Goal: Information Seeking & Learning: Learn about a topic

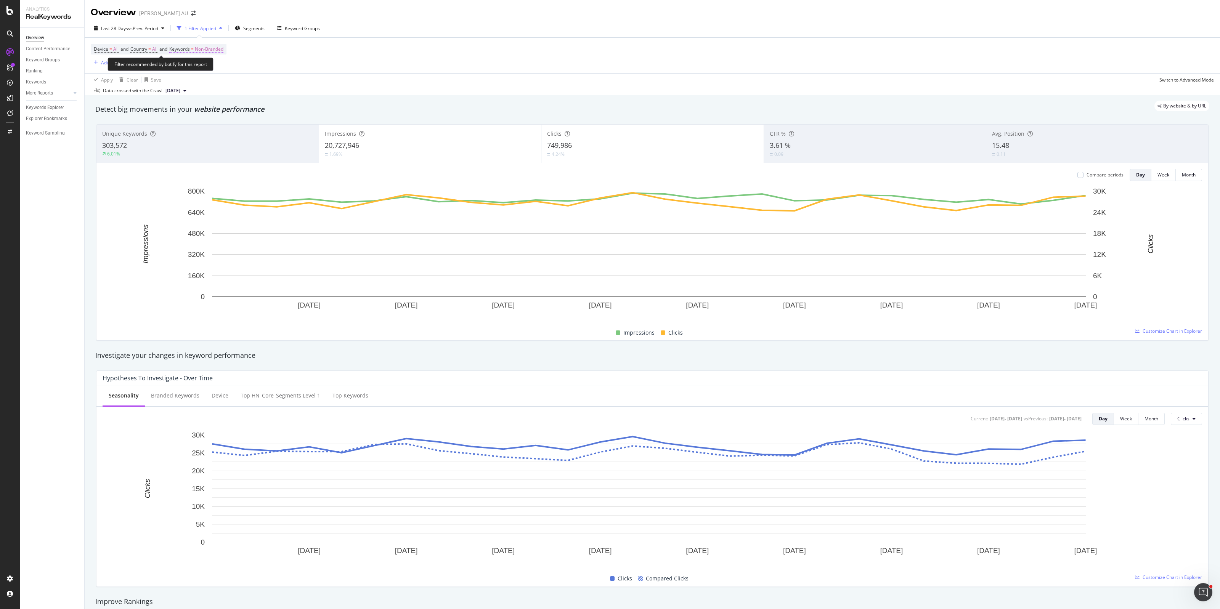
click at [215, 50] on span "Non-Branded" at bounding box center [209, 49] width 29 height 11
click at [202, 65] on span "Non-Branded" at bounding box center [196, 67] width 32 height 6
click at [194, 122] on div "All" at bounding box center [226, 126] width 90 height 11
click at [112, 62] on div "Add Filter" at bounding box center [111, 62] width 20 height 6
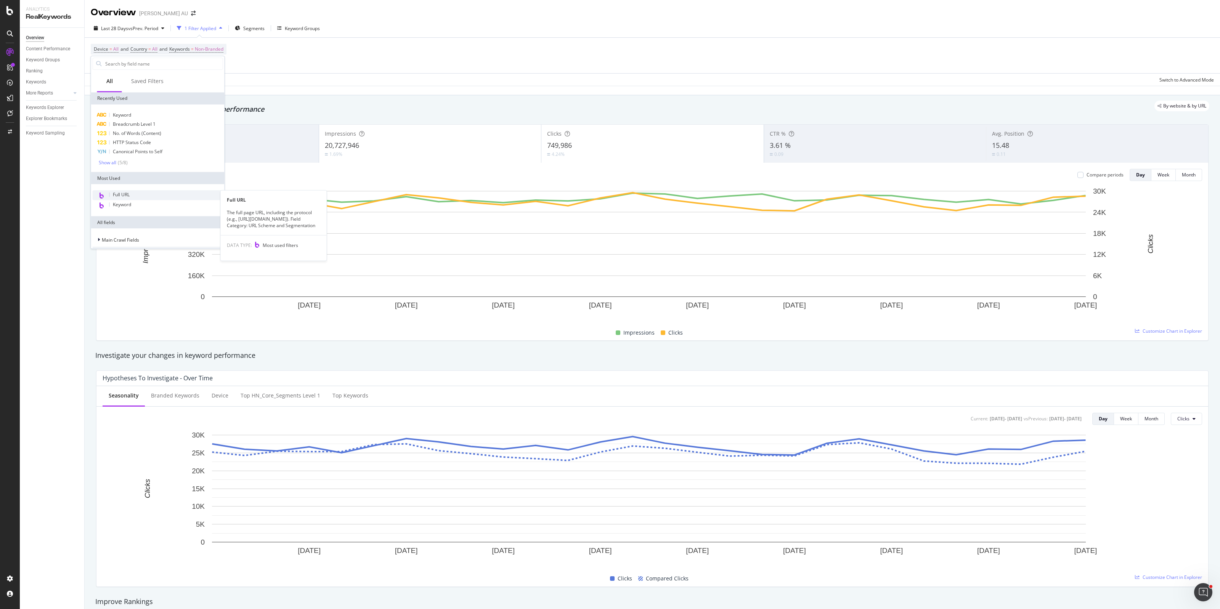
click at [125, 193] on span "Full URL" at bounding box center [121, 194] width 17 height 6
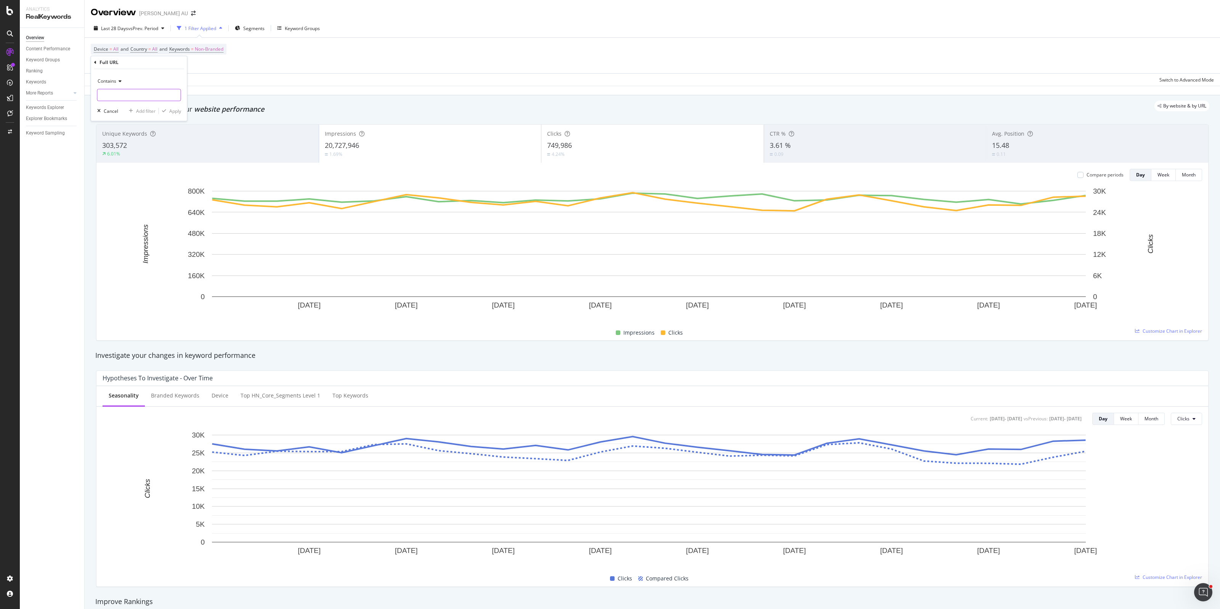
click at [122, 95] on input "text" at bounding box center [139, 95] width 83 height 12
type input "/sale/"
click at [175, 112] on div "Apply" at bounding box center [175, 111] width 12 height 6
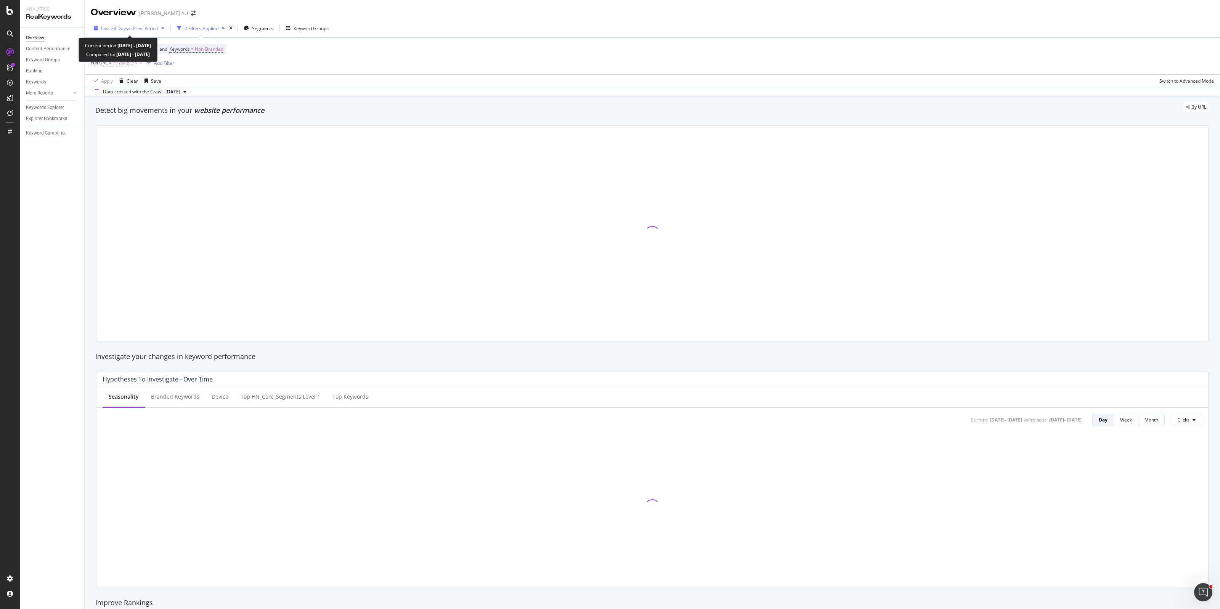
click at [125, 27] on span "Last 28 Days" at bounding box center [114, 28] width 27 height 6
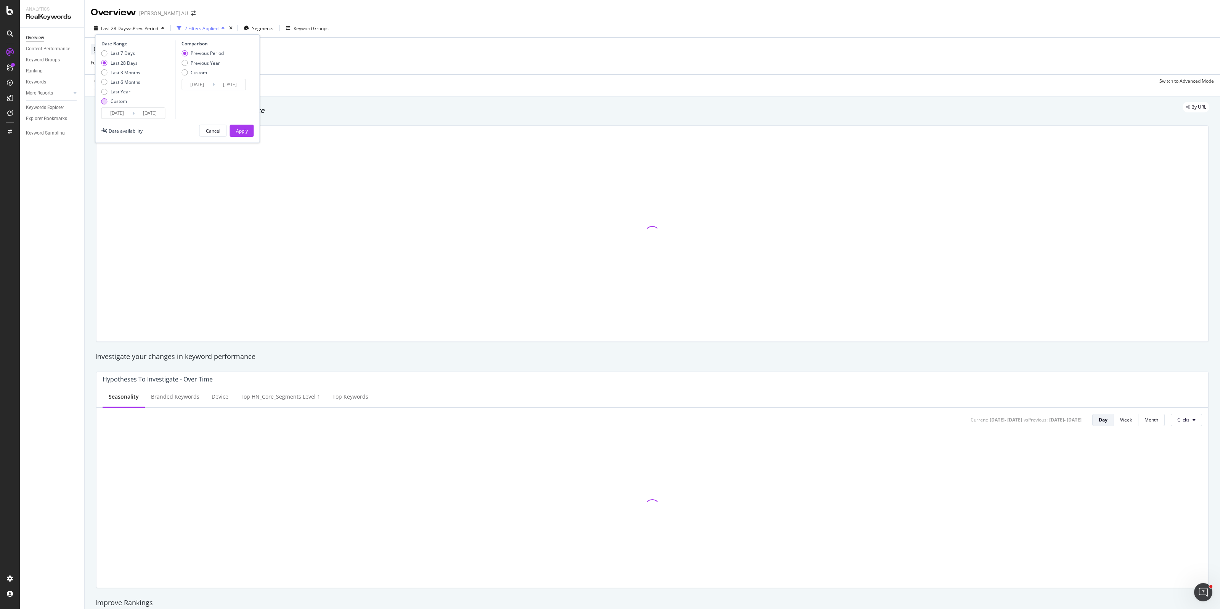
click at [121, 104] on div "Custom" at bounding box center [119, 101] width 16 height 6
click at [117, 112] on input "[DATE]" at bounding box center [117, 113] width 31 height 11
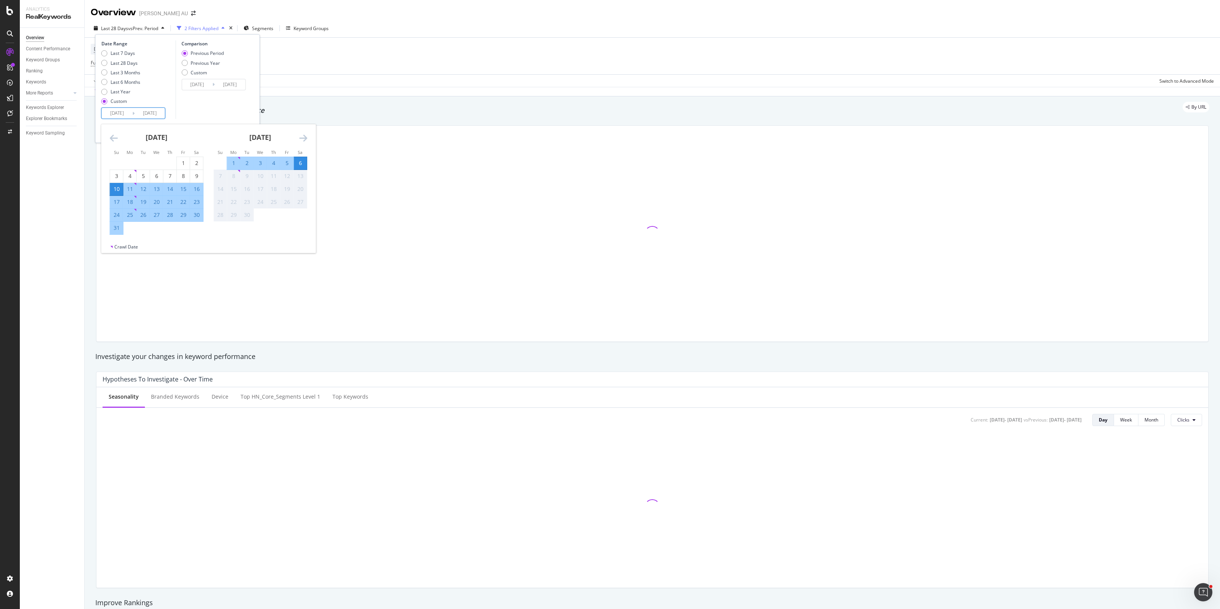
click at [117, 113] on input "[DATE]" at bounding box center [117, 113] width 31 height 11
click at [113, 138] on icon "Move backward to switch to the previous month." at bounding box center [114, 137] width 8 height 9
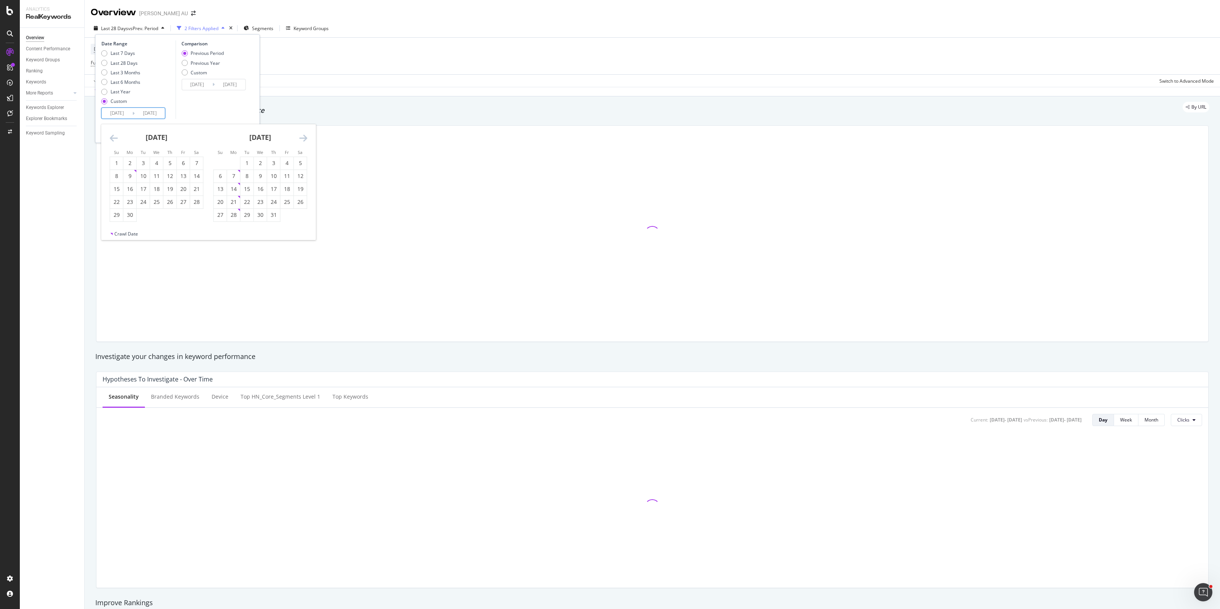
click at [113, 138] on icon "Move backward to switch to the previous month." at bounding box center [114, 137] width 8 height 9
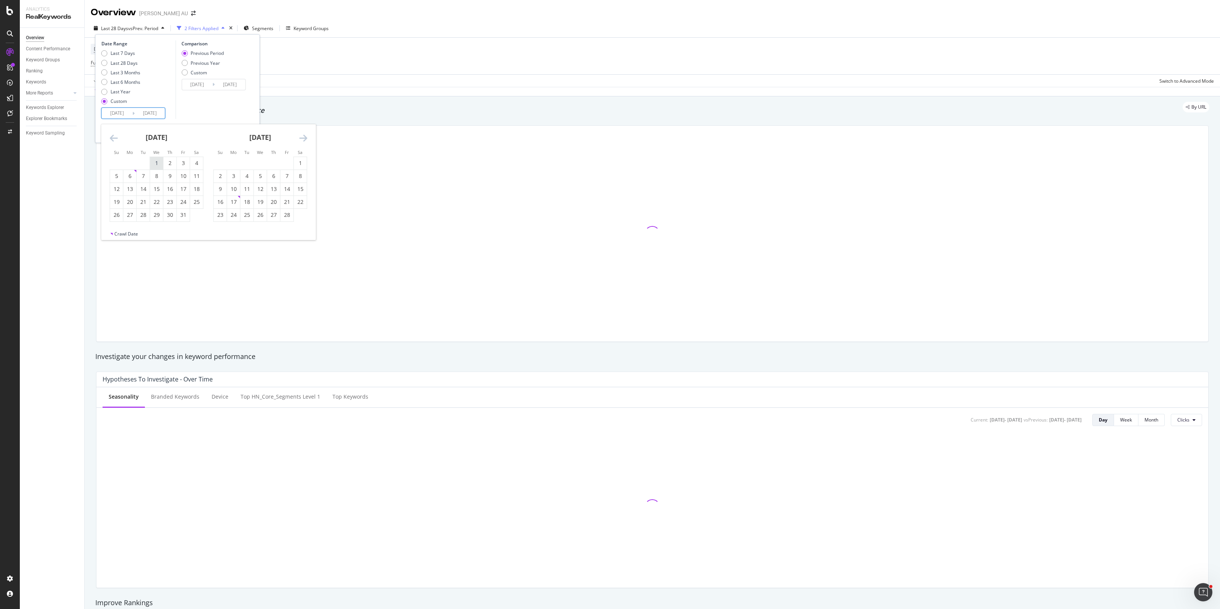
click at [159, 161] on div "1" at bounding box center [156, 163] width 13 height 8
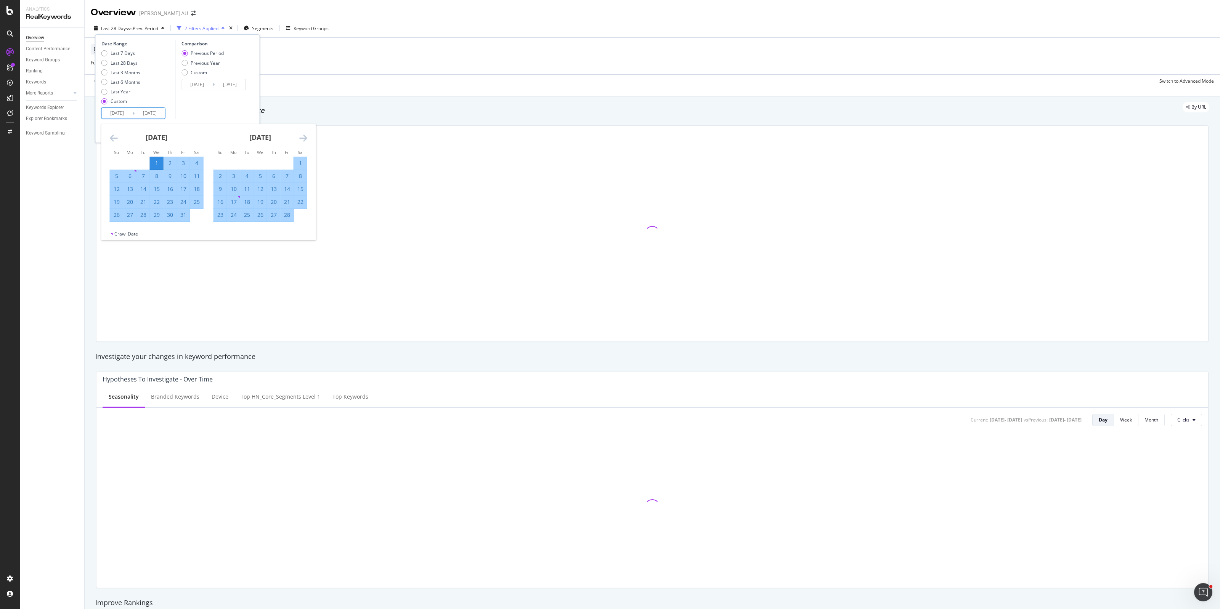
type input "[DATE]"
click at [301, 137] on icon "Move forward to switch to the next month." at bounding box center [303, 137] width 8 height 9
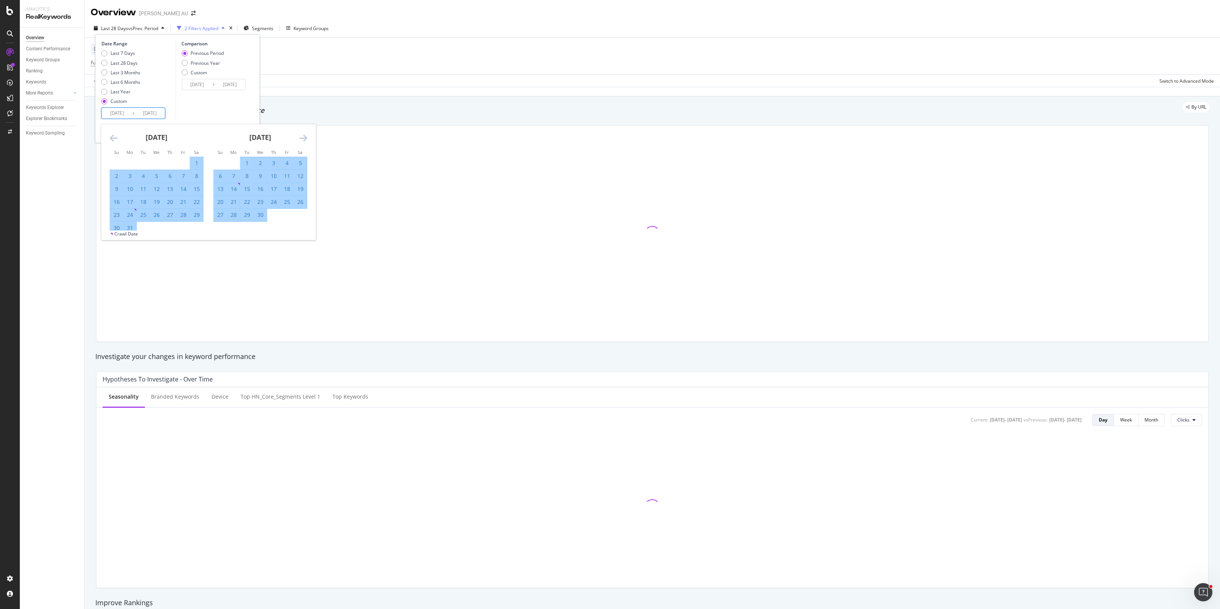
click at [301, 137] on icon "Move forward to switch to the next month." at bounding box center [303, 137] width 8 height 9
click at [231, 216] on div "30" at bounding box center [233, 215] width 13 height 8
type input "[DATE]"
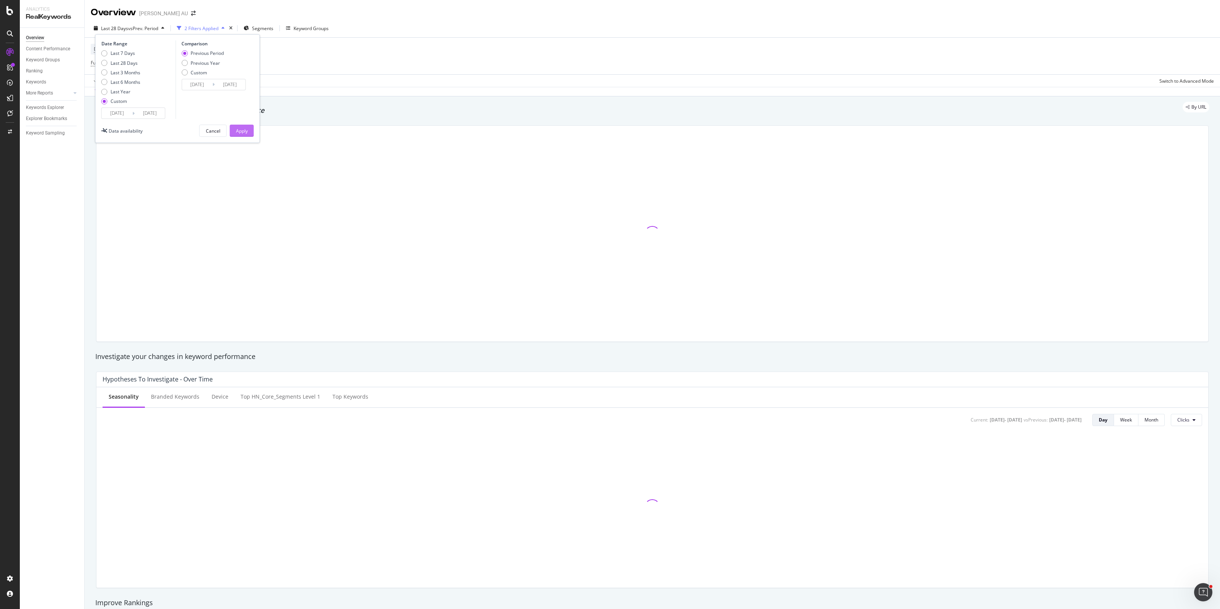
click at [237, 128] on div "Apply" at bounding box center [242, 131] width 12 height 6
click at [214, 51] on span "Non-Branded" at bounding box center [209, 49] width 29 height 11
click at [202, 68] on span "Non-Branded" at bounding box center [196, 67] width 32 height 6
click at [196, 125] on span "All" at bounding box center [226, 126] width 78 height 7
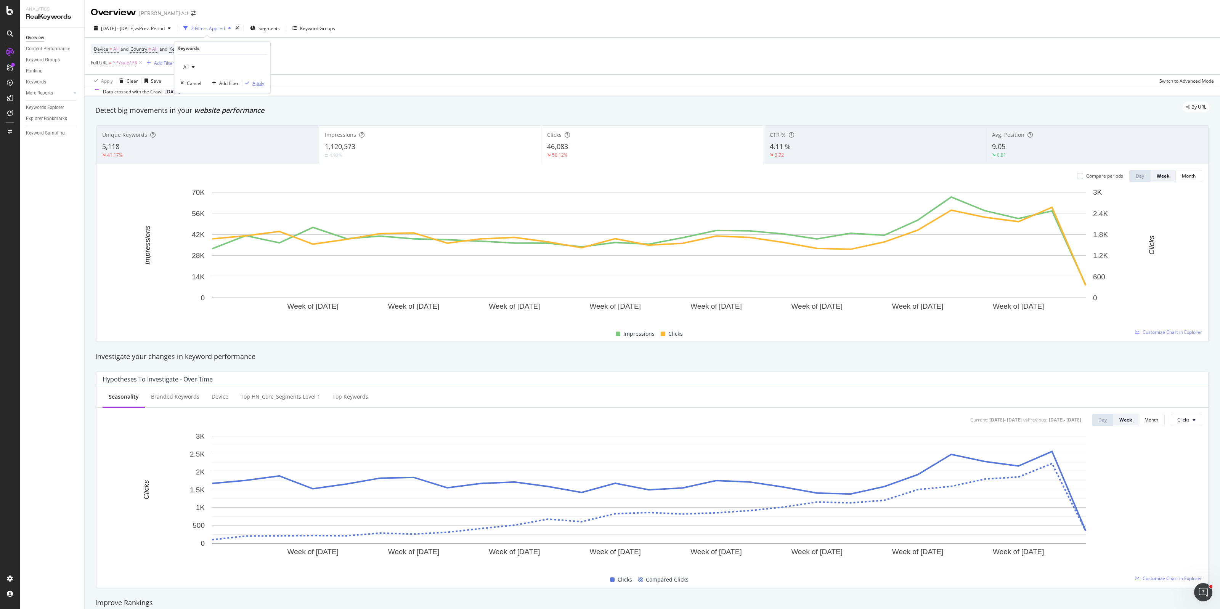
click at [260, 86] on div "Apply" at bounding box center [258, 83] width 12 height 6
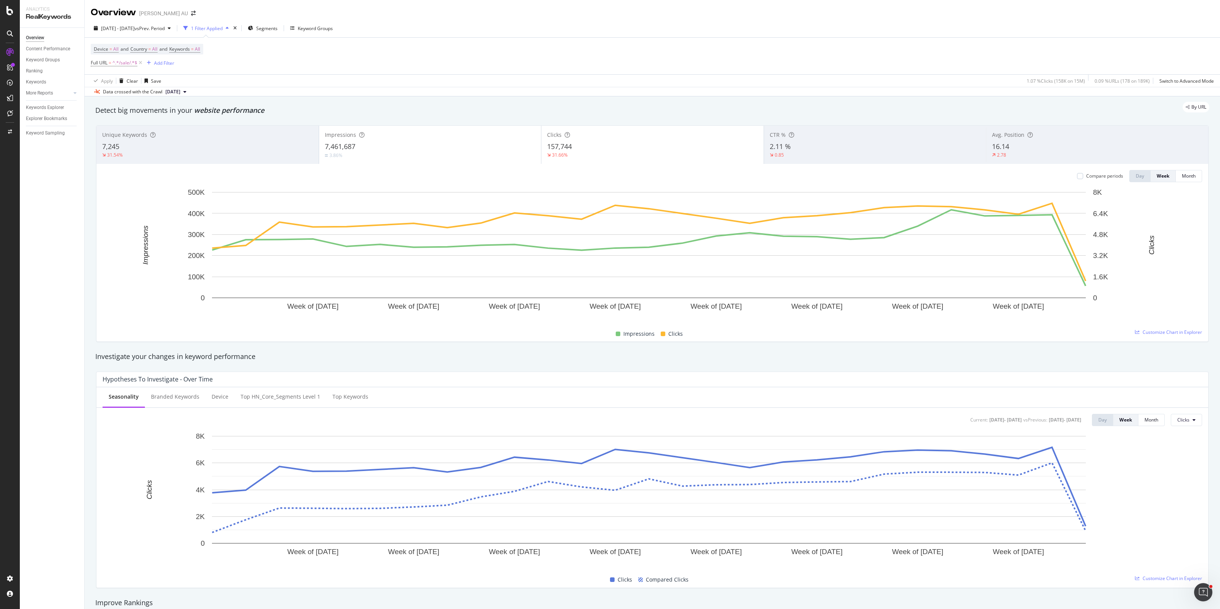
click at [228, 143] on div "7,245" at bounding box center [207, 147] width 211 height 10
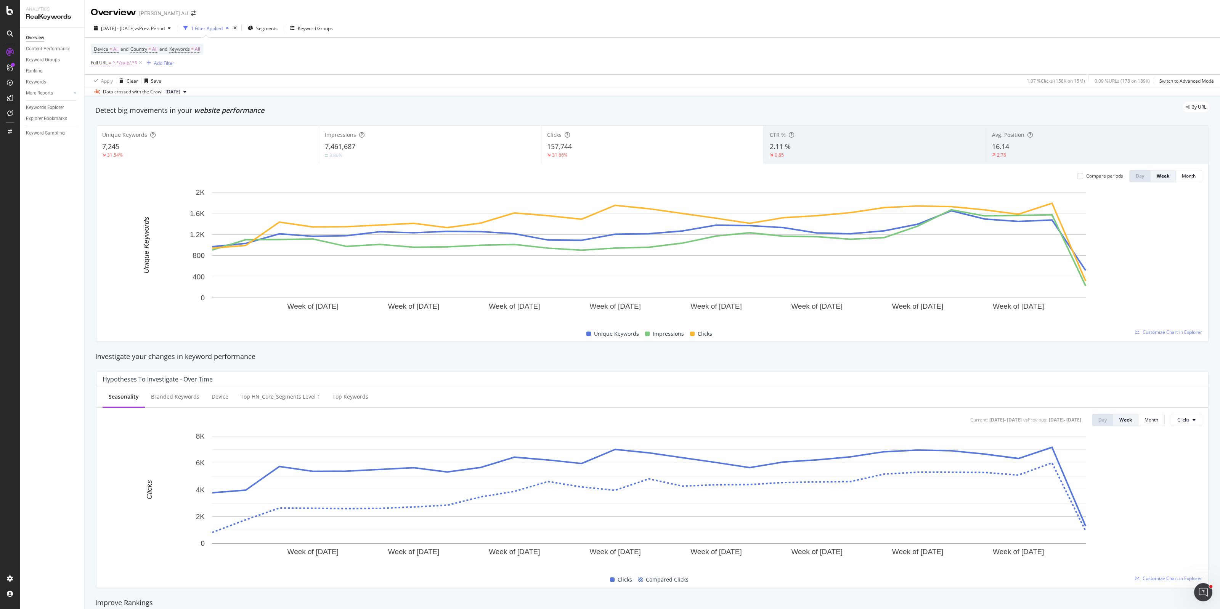
click at [121, 67] on span "^.*/sale/.*$" at bounding box center [124, 63] width 25 height 11
click at [107, 94] on input "/sale/" at bounding box center [134, 94] width 72 height 12
click at [107, 96] on input "/ho-deals" at bounding box center [134, 94] width 72 height 12
type input "/hot-deals"
click at [178, 109] on div "Apply" at bounding box center [175, 111] width 12 height 6
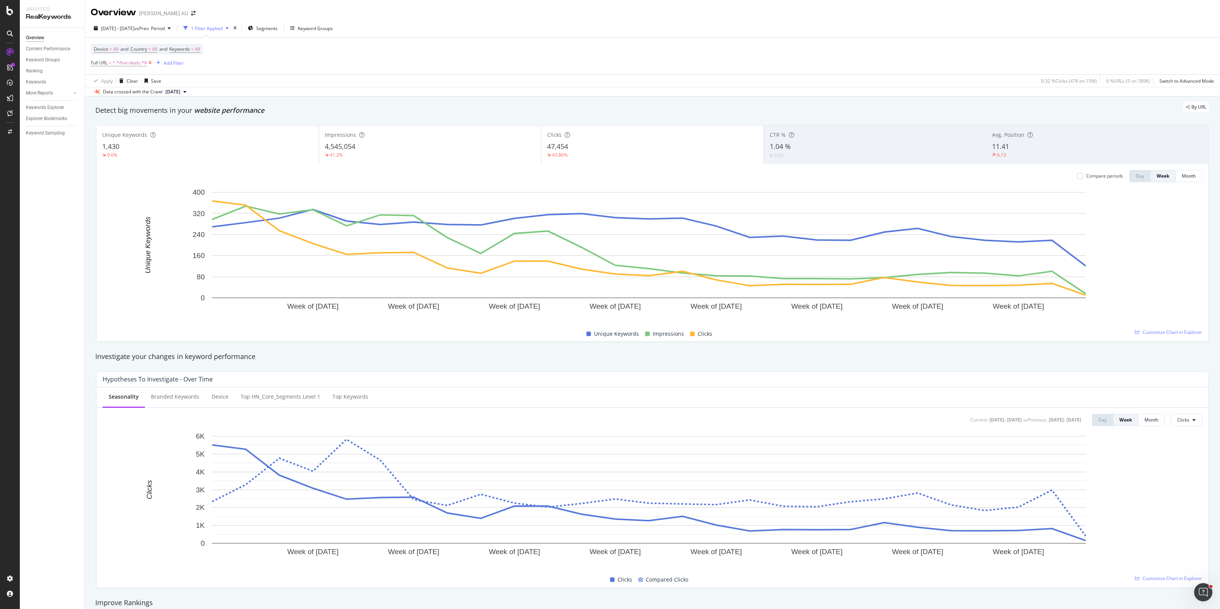
click at [149, 64] on icon at bounding box center [150, 63] width 6 height 8
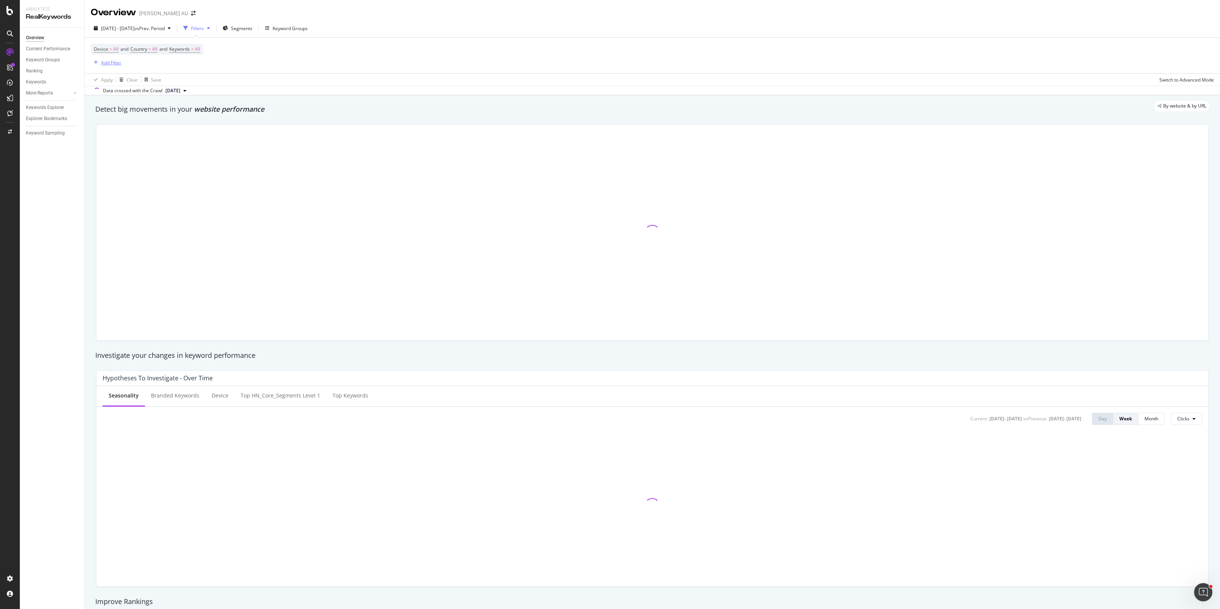
click at [118, 61] on div "Add Filter" at bounding box center [111, 62] width 20 height 6
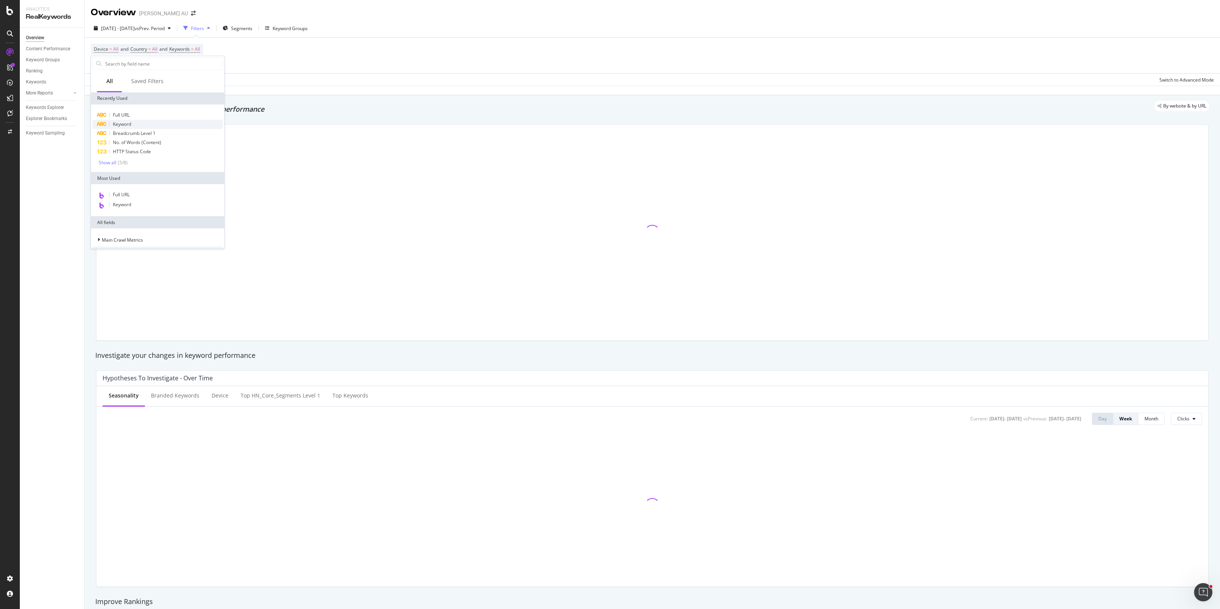
click at [127, 123] on span "Keyword" at bounding box center [122, 124] width 18 height 6
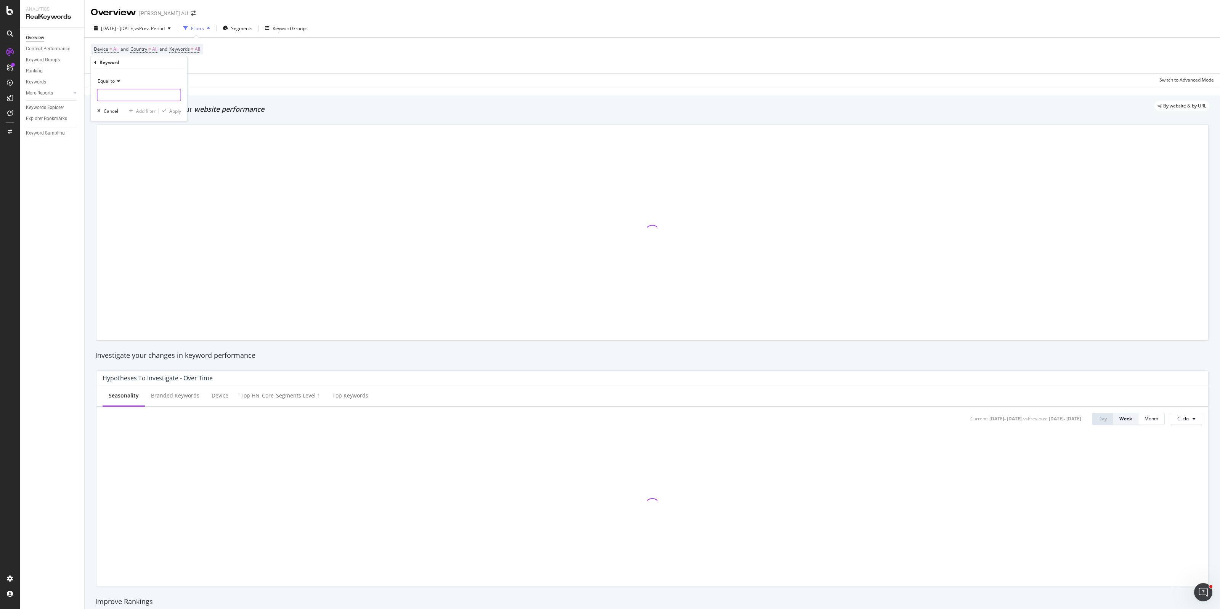
click at [125, 93] on input "text" at bounding box center [139, 95] width 83 height 12
click at [114, 84] on span "Equal to" at bounding box center [106, 81] width 17 height 6
click at [126, 151] on div "Equal to Not equal to Starts with Doesn't start with Ends with Doesn't end with…" at bounding box center [139, 141] width 85 height 109
click at [124, 154] on div "Contains" at bounding box center [140, 156] width 82 height 10
click at [121, 93] on input "text" at bounding box center [139, 95] width 83 height 12
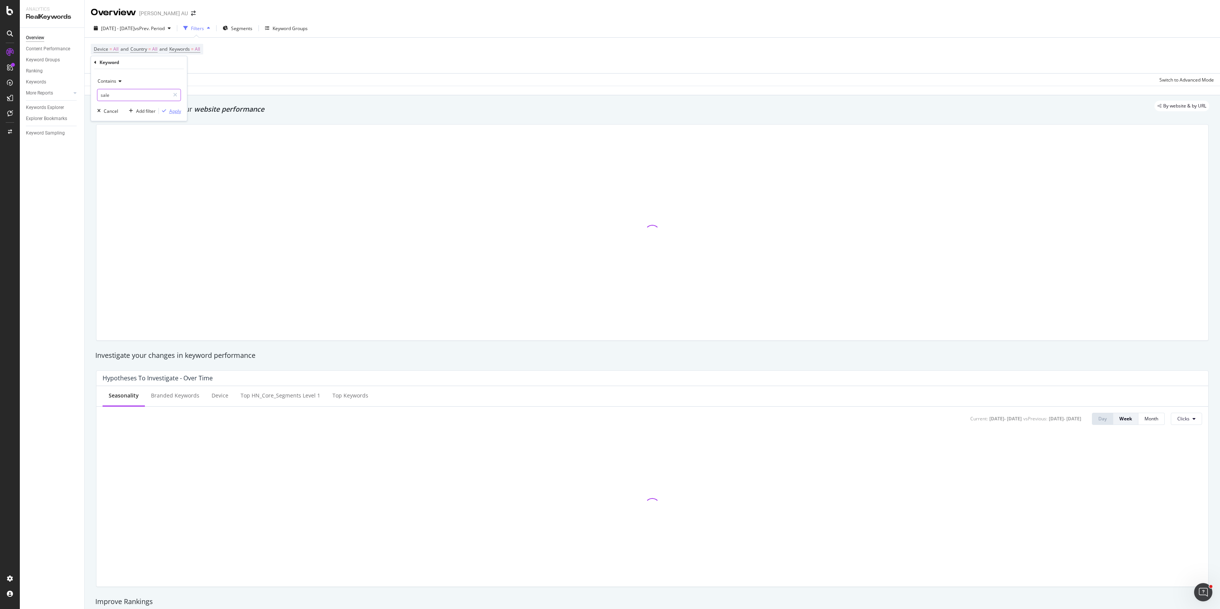
type input "sale"
click at [174, 109] on div "Apply" at bounding box center [175, 111] width 12 height 6
click at [159, 61] on div "Add Filter" at bounding box center [163, 63] width 20 height 6
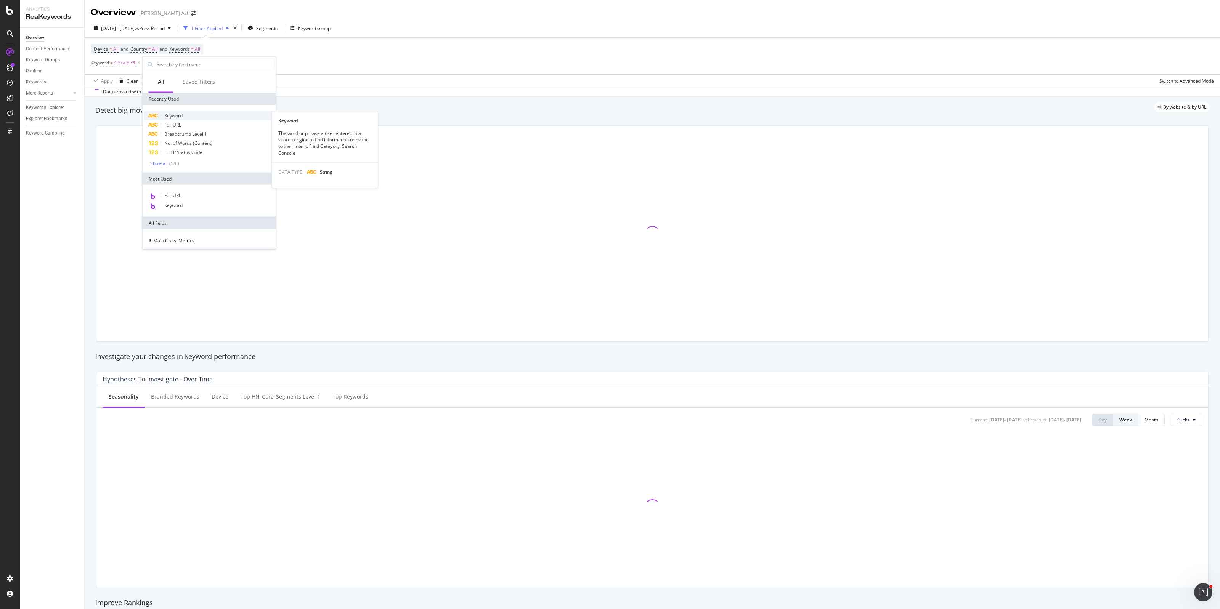
click at [174, 113] on span "Keyword" at bounding box center [173, 115] width 18 height 6
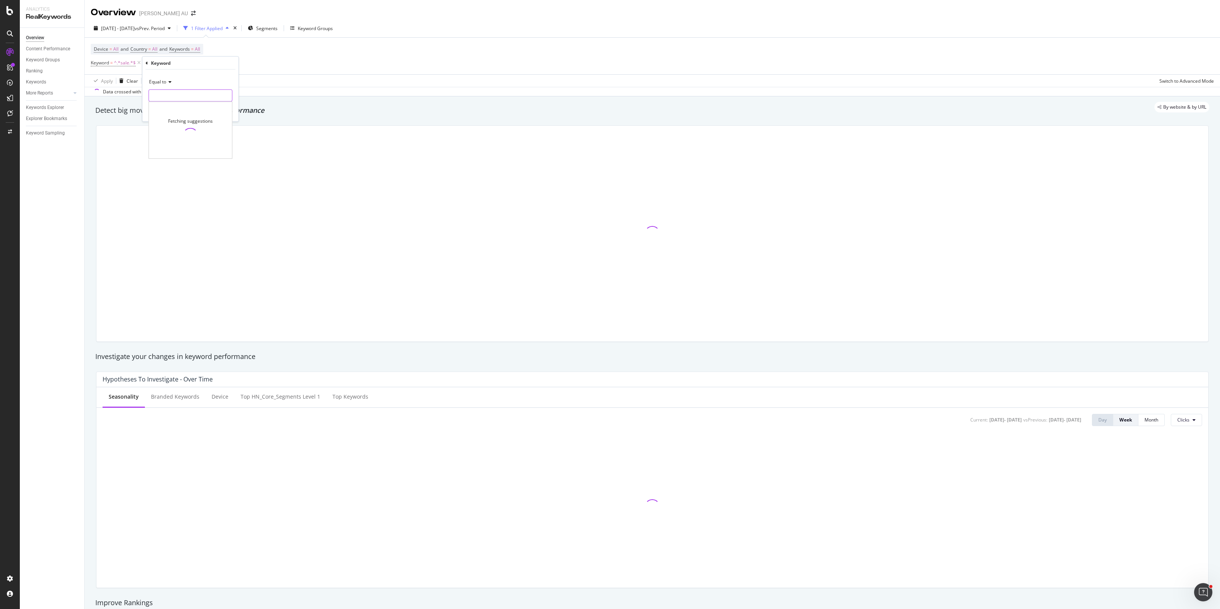
click at [174, 97] on input "text" at bounding box center [190, 96] width 83 height 12
click at [163, 86] on div "Equal to" at bounding box center [191, 82] width 84 height 12
click at [174, 157] on div "Contains" at bounding box center [192, 157] width 82 height 10
click at [166, 92] on input "text" at bounding box center [190, 96] width 83 height 12
type input "deal"
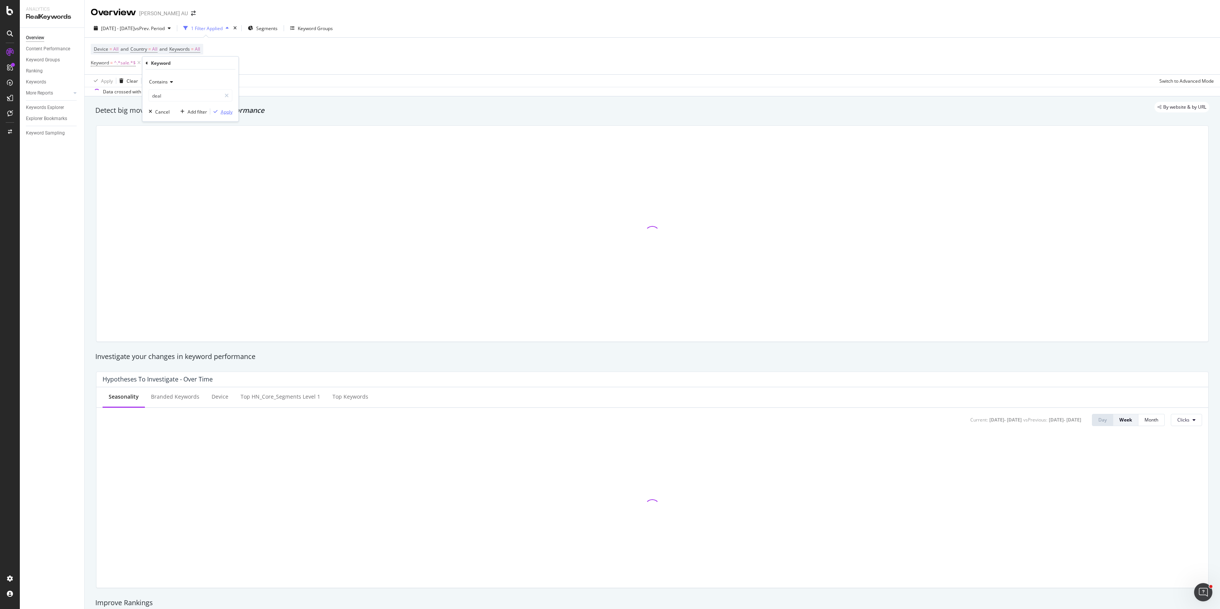
click at [221, 111] on div "Apply" at bounding box center [227, 111] width 12 height 6
click at [147, 63] on div "and" at bounding box center [148, 62] width 8 height 6
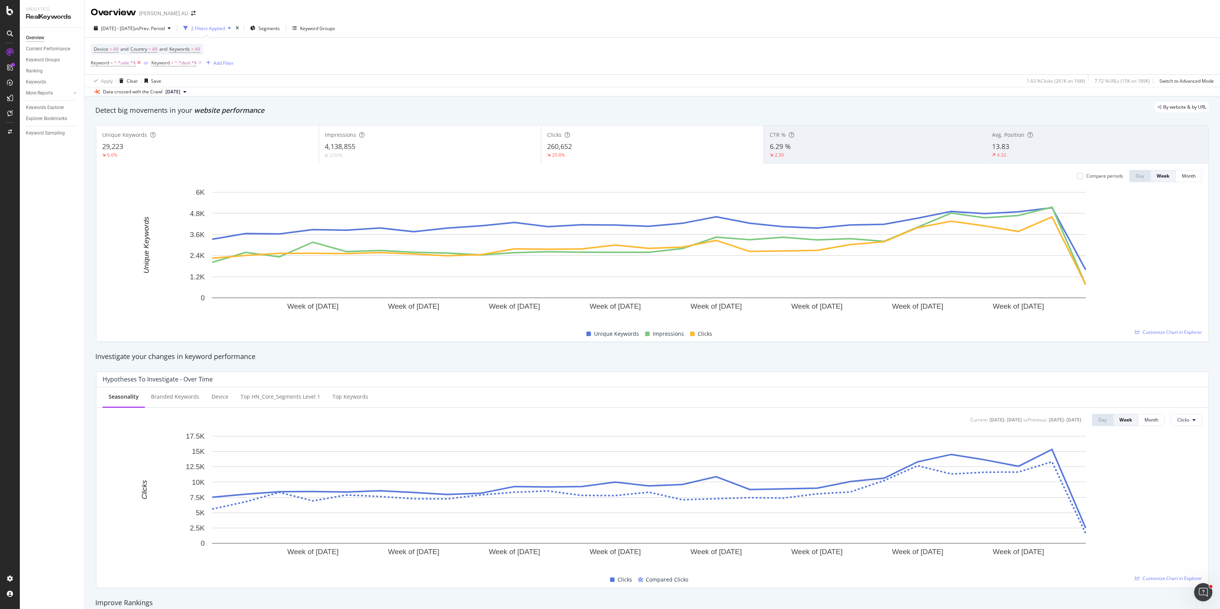
drag, startPoint x: 201, startPoint y: 63, endPoint x: 136, endPoint y: 64, distance: 65.2
click at [201, 63] on icon at bounding box center [200, 63] width 6 height 8
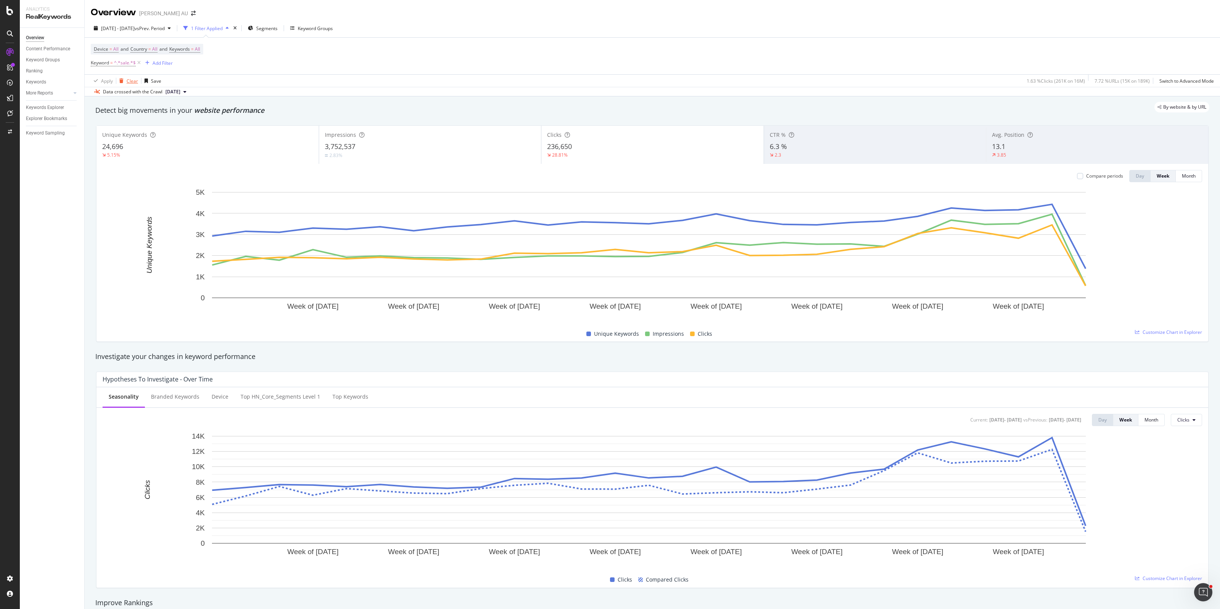
click at [140, 63] on icon at bounding box center [139, 63] width 6 height 8
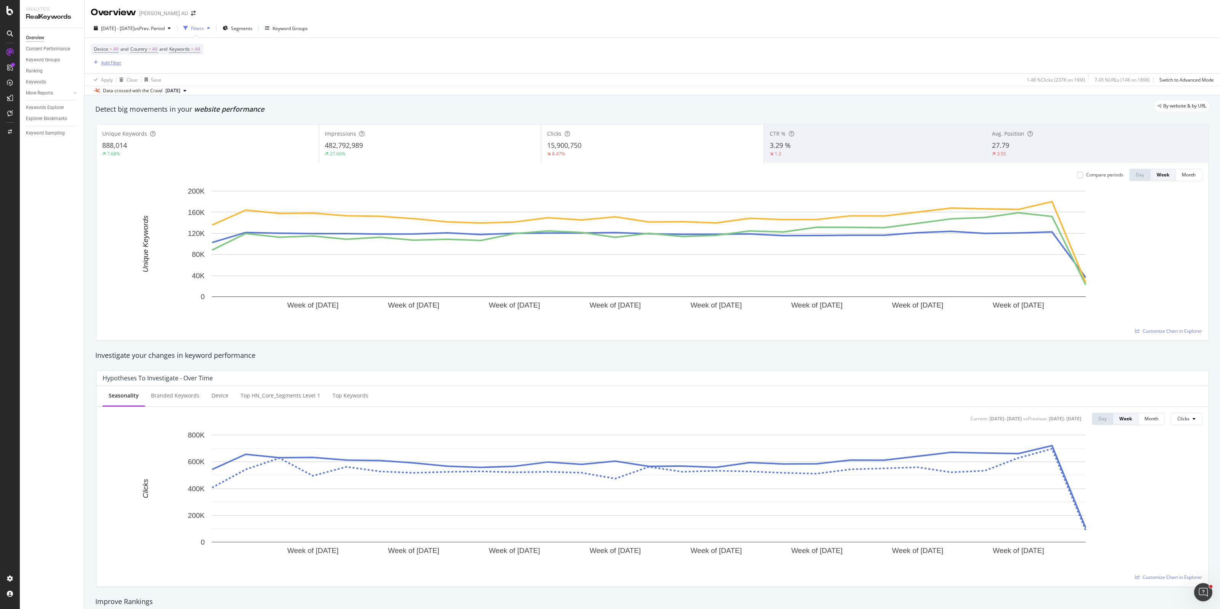
click at [112, 62] on div "Add Filter" at bounding box center [111, 62] width 20 height 6
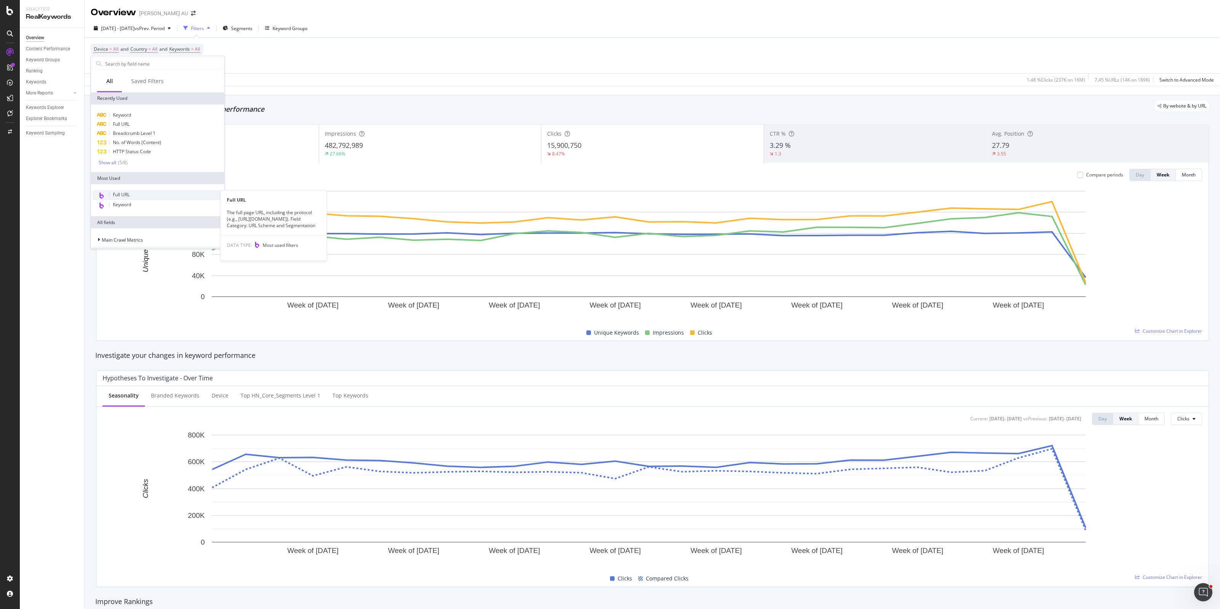
click at [126, 195] on span "Full URL" at bounding box center [121, 194] width 17 height 6
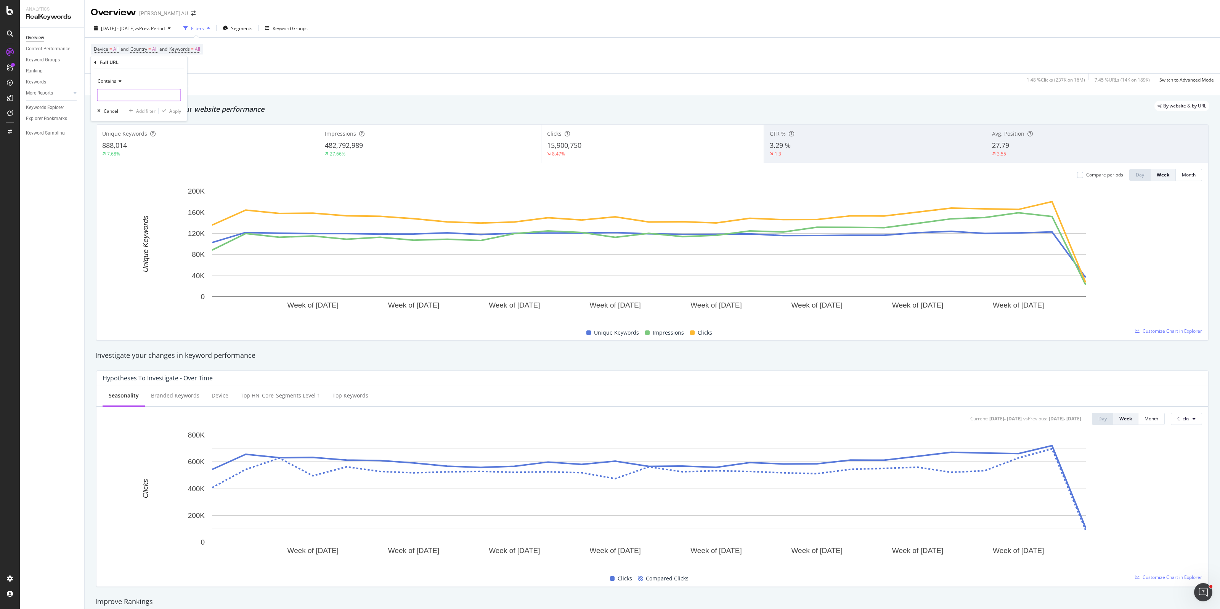
click at [132, 94] on input "text" at bounding box center [139, 95] width 83 height 12
type input "/sale/"
click at [171, 111] on div "Apply" at bounding box center [175, 111] width 12 height 6
